Goal: Task Accomplishment & Management: Use online tool/utility

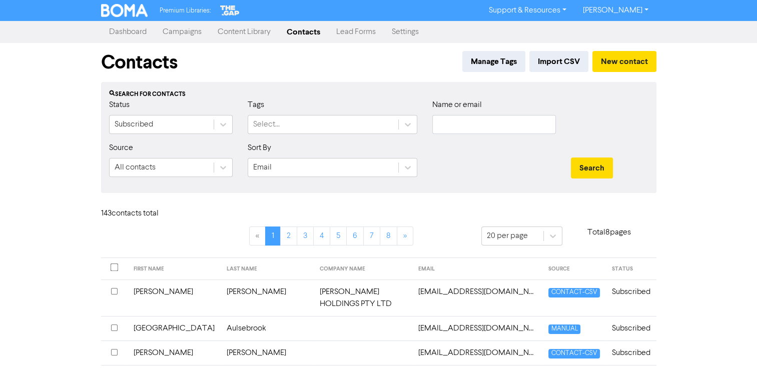
click at [182, 33] on link "Campaigns" at bounding box center [182, 32] width 55 height 20
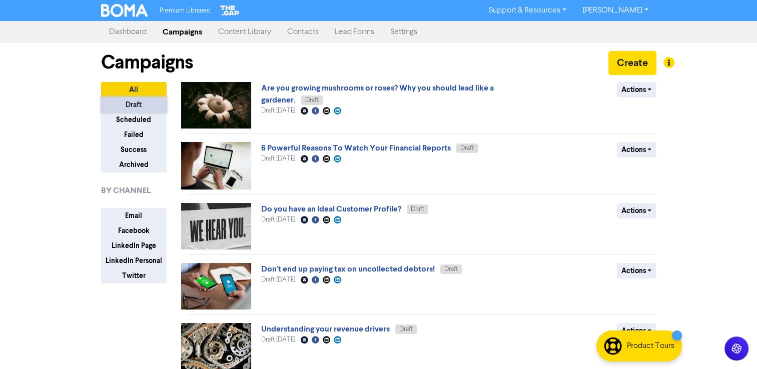
click at [134, 103] on button "Draft" at bounding box center [134, 105] width 66 height 16
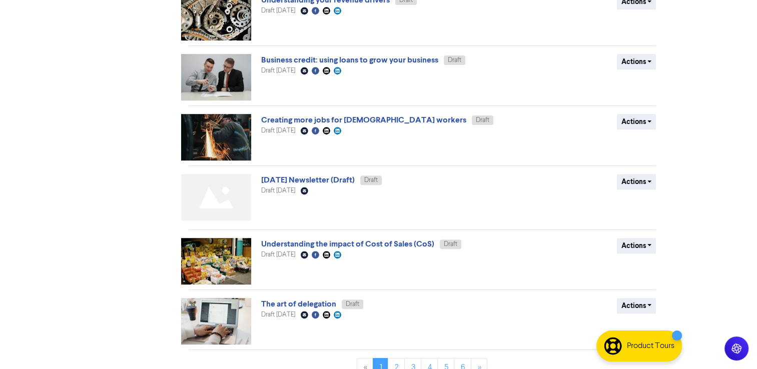
scroll to position [345, 0]
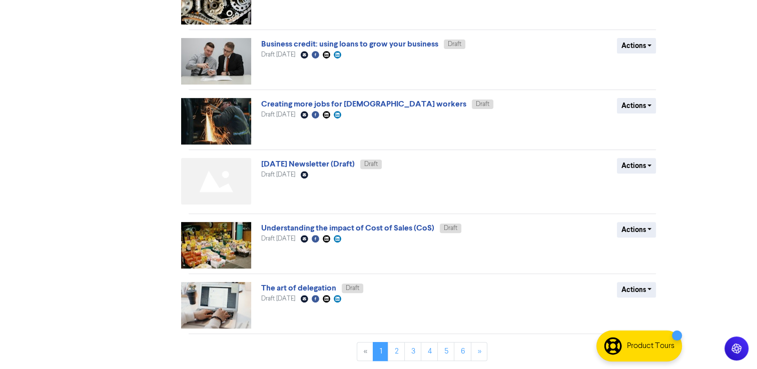
click at [218, 169] on img at bounding box center [216, 181] width 70 height 47
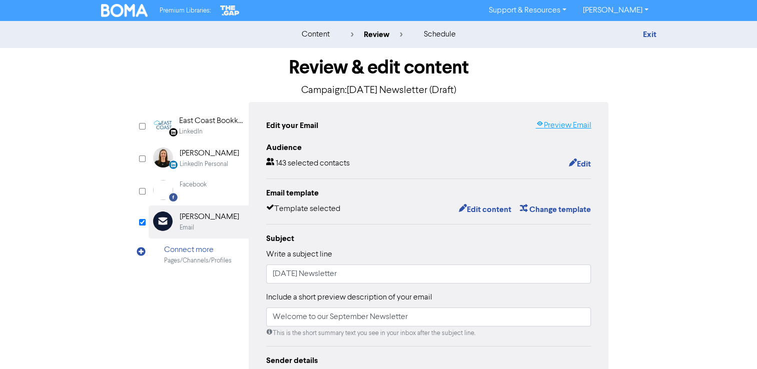
click at [561, 125] on link "Preview Email" at bounding box center [563, 126] width 56 height 12
click at [486, 209] on button "Edit content" at bounding box center [485, 209] width 54 height 13
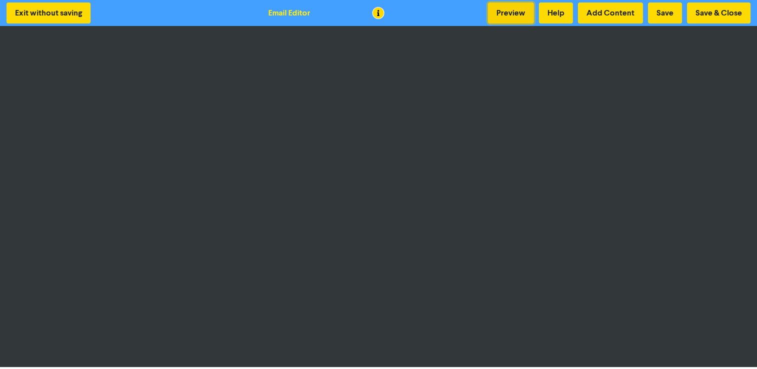
click at [526, 18] on button "Preview" at bounding box center [511, 13] width 46 height 21
click at [513, 10] on button "Preview" at bounding box center [511, 13] width 46 height 21
click at [659, 10] on button "Save" at bounding box center [665, 13] width 34 height 21
click at [714, 15] on button "Save & Close" at bounding box center [719, 13] width 64 height 21
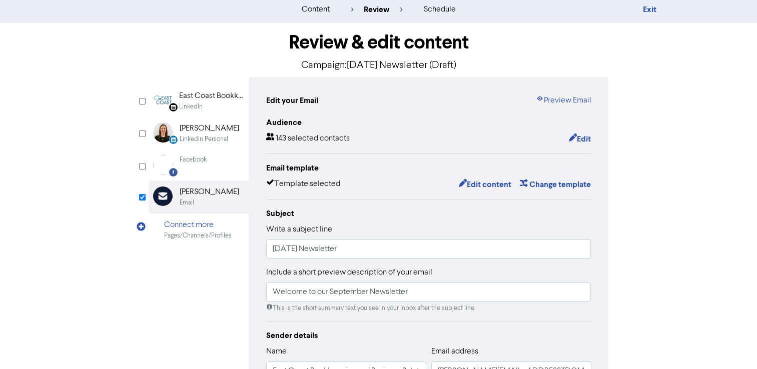
scroll to position [2, 0]
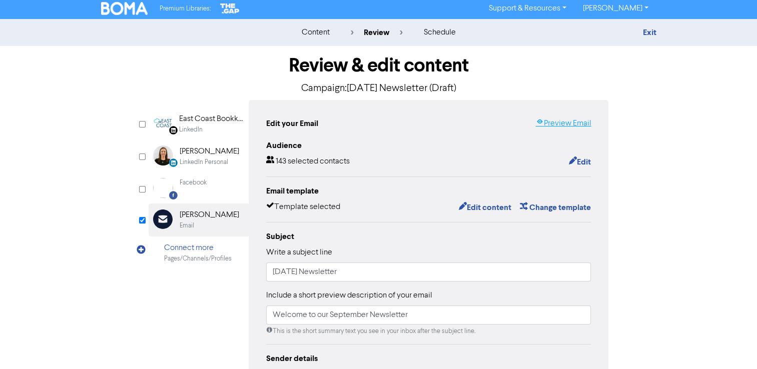
click at [561, 123] on link "Preview Email" at bounding box center [563, 124] width 56 height 12
